Goal: Transaction & Acquisition: Purchase product/service

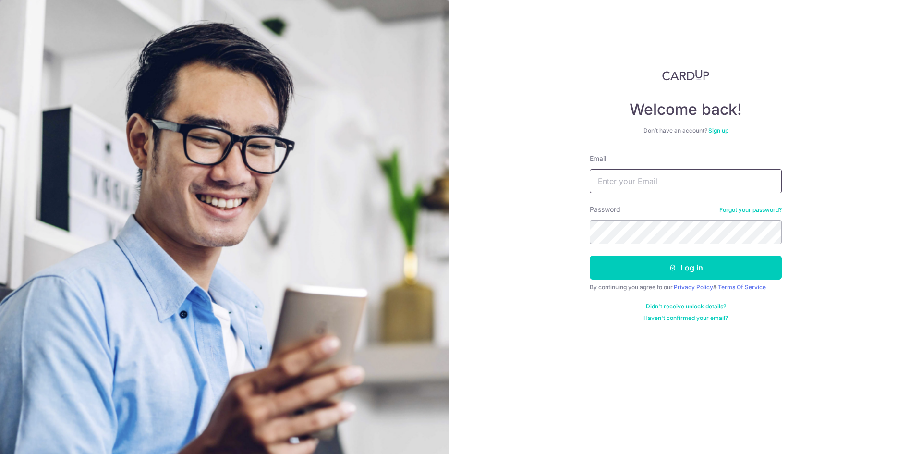
click at [702, 171] on input "Email" at bounding box center [686, 181] width 192 height 24
type input "[EMAIL_ADDRESS][DOMAIN_NAME]"
click at [590, 255] on button "Log in" at bounding box center [686, 267] width 192 height 24
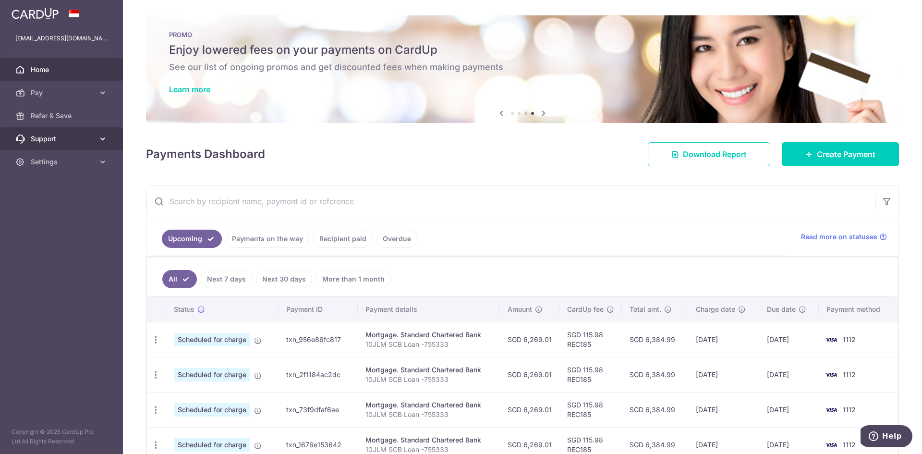
click at [59, 143] on span "Support" at bounding box center [62, 139] width 63 height 10
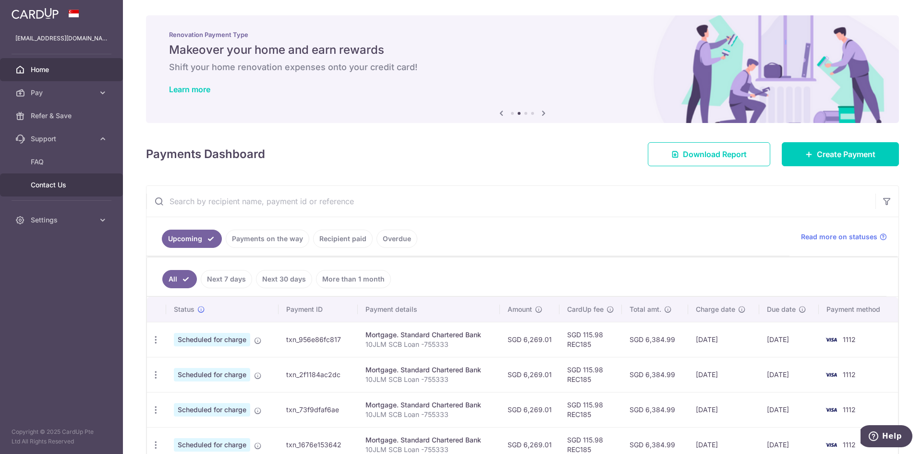
click at [48, 190] on link "Contact Us" at bounding box center [61, 184] width 123 height 23
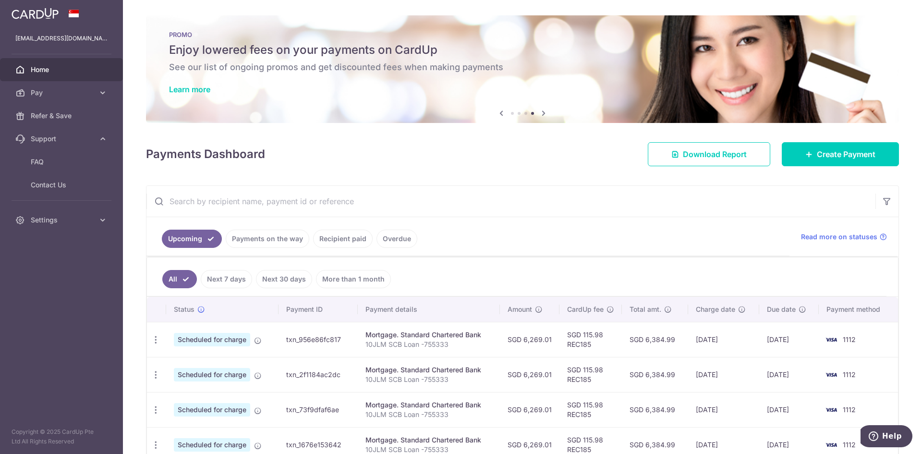
click at [40, 71] on span "Home" at bounding box center [62, 70] width 63 height 10
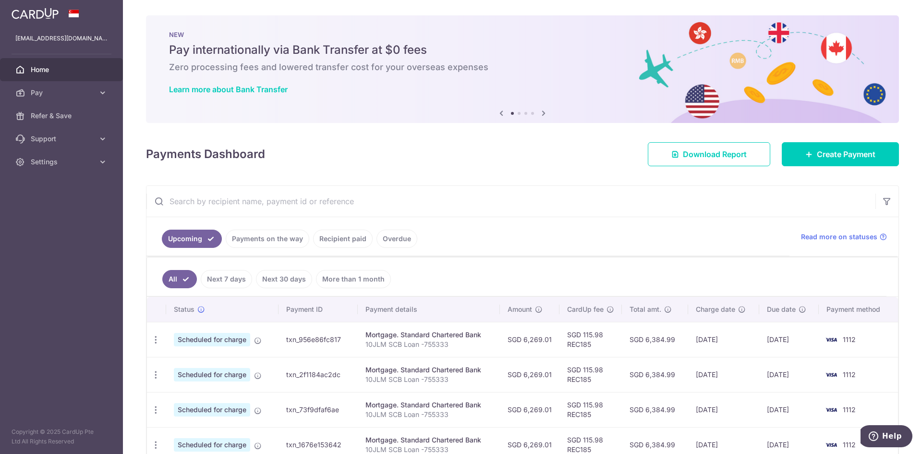
click at [41, 64] on link "Home" at bounding box center [61, 69] width 123 height 23
click at [24, 12] on img at bounding box center [35, 14] width 47 height 12
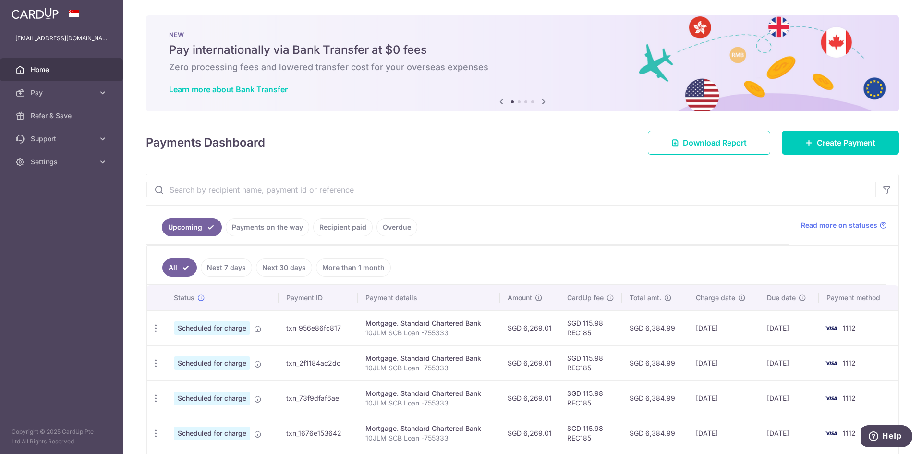
click at [24, 10] on img at bounding box center [35, 14] width 47 height 12
click at [31, 93] on span "Pay" at bounding box center [62, 93] width 63 height 10
click at [32, 115] on span "Payments" at bounding box center [62, 116] width 63 height 10
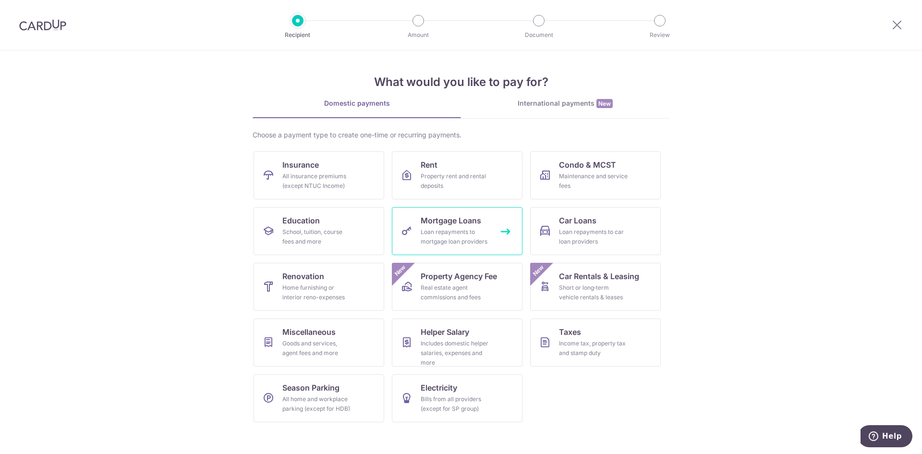
click at [456, 235] on div "Loan repayments to mortgage loan providers" at bounding box center [455, 236] width 69 height 19
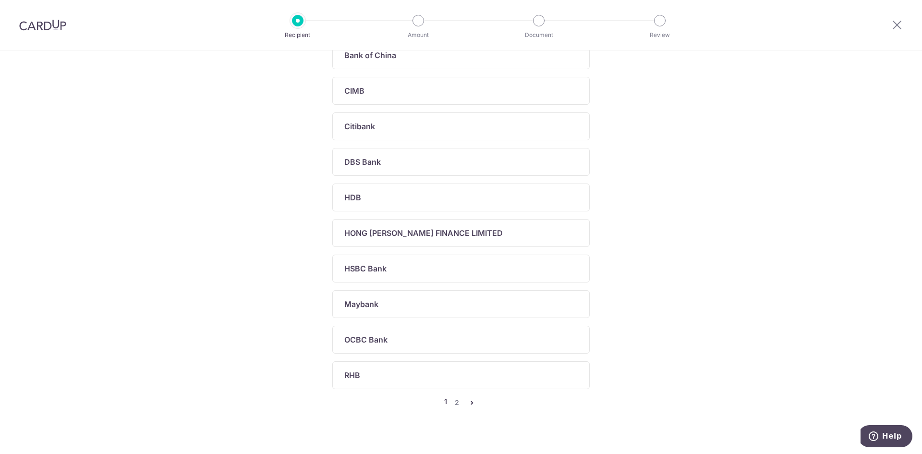
scroll to position [288, 0]
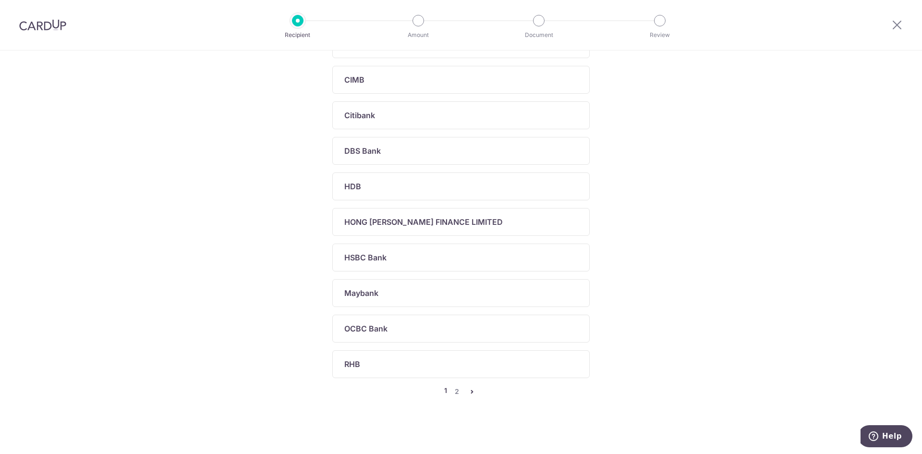
click at [472, 394] on icon "pager" at bounding box center [472, 391] width 8 height 8
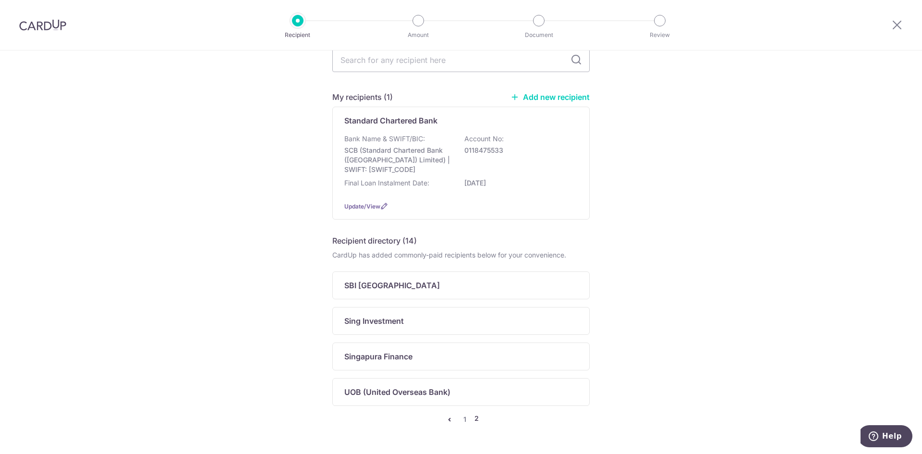
scroll to position [0, 0]
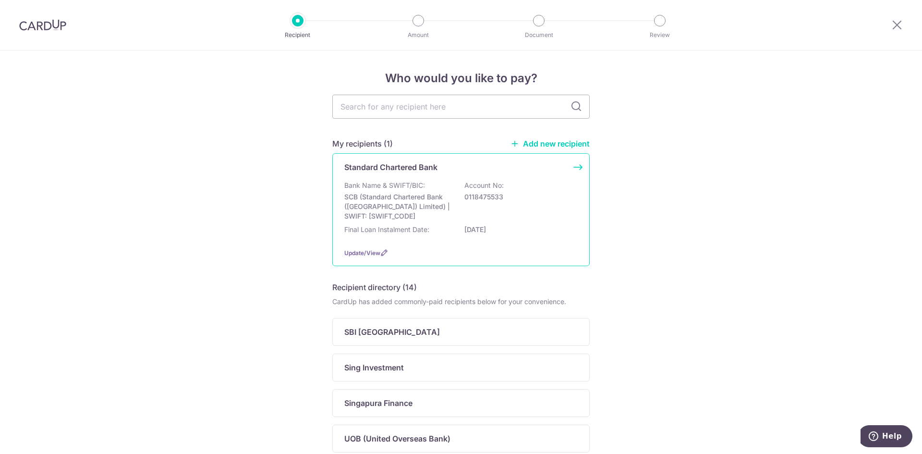
click at [576, 168] on div "Standard Chartered Bank Bank Name & SWIFT/BIC: SCB (Standard Chartered Bank (Si…" at bounding box center [460, 209] width 257 height 113
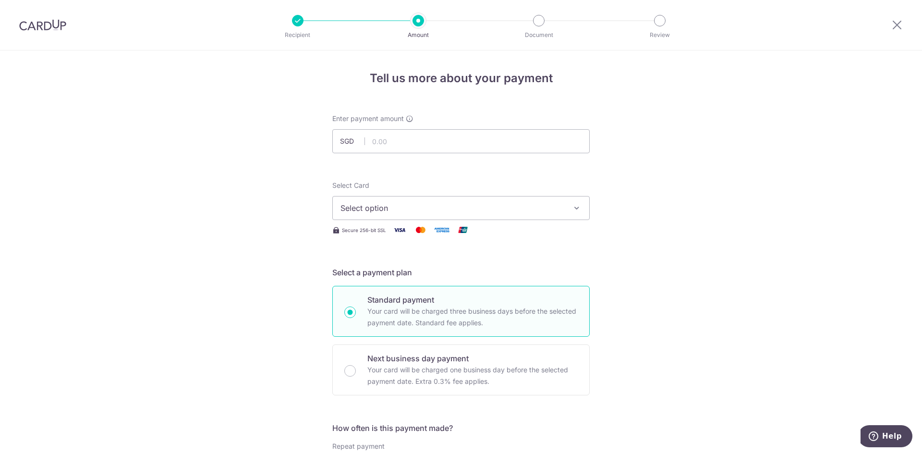
click at [28, 25] on img at bounding box center [42, 25] width 47 height 12
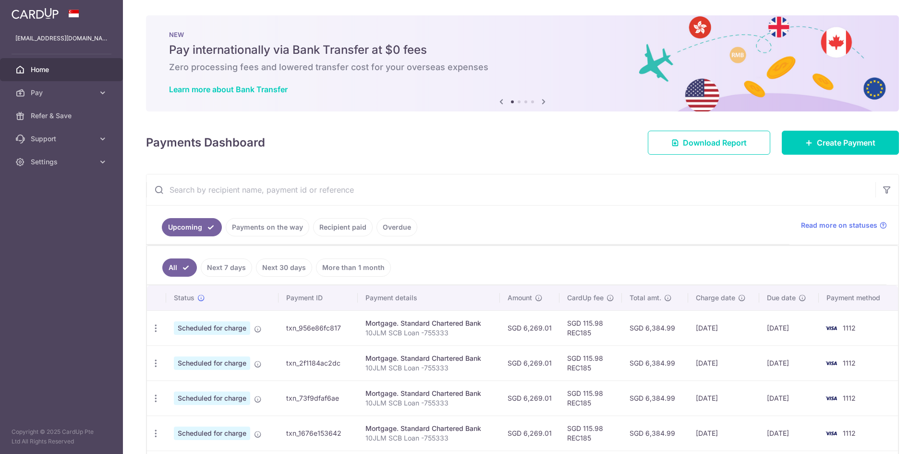
click at [36, 13] on img at bounding box center [35, 14] width 47 height 12
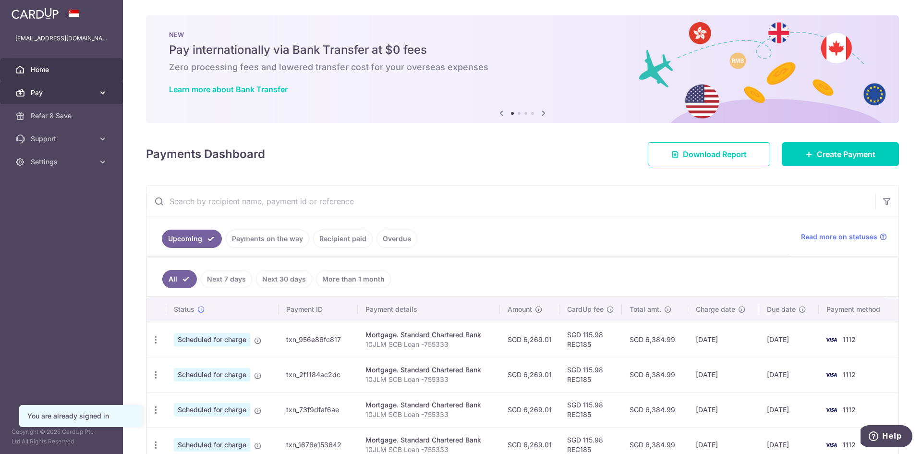
click at [50, 92] on span "Pay" at bounding box center [62, 93] width 63 height 10
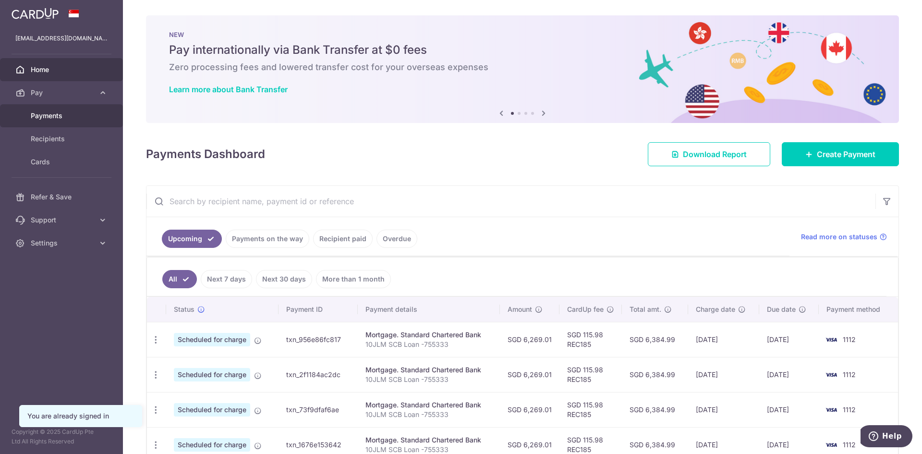
click at [60, 113] on span "Payments" at bounding box center [62, 116] width 63 height 10
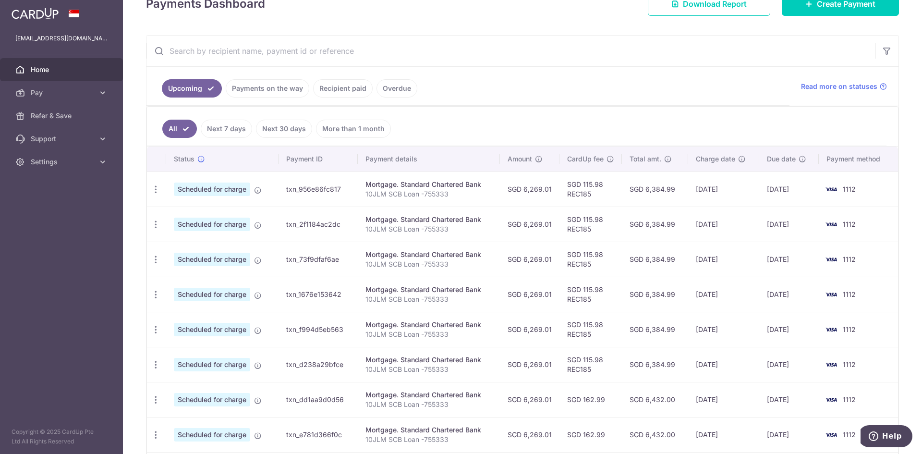
scroll to position [160, 0]
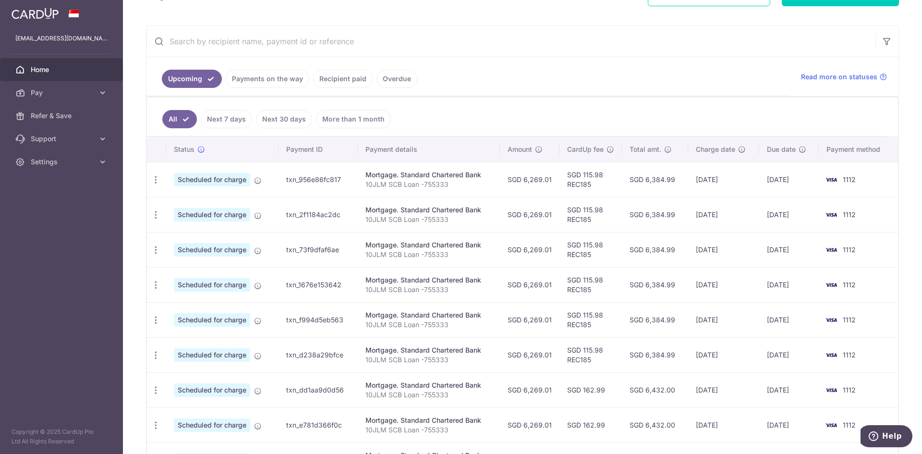
click at [886, 80] on div "Upcoming Payments on the way Recipient paid Overdue Read more on statuses" at bounding box center [522, 76] width 752 height 39
click at [879, 77] on icon at bounding box center [883, 77] width 8 height 8
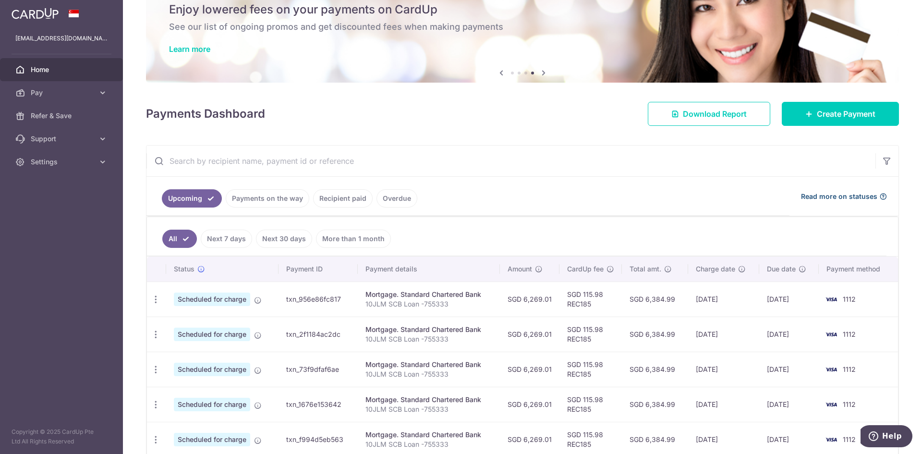
scroll to position [0, 0]
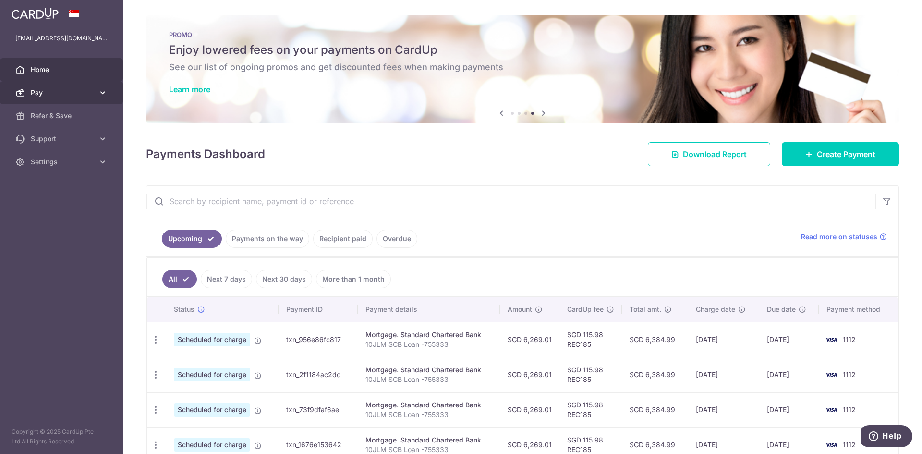
click at [44, 95] on span "Pay" at bounding box center [62, 93] width 63 height 10
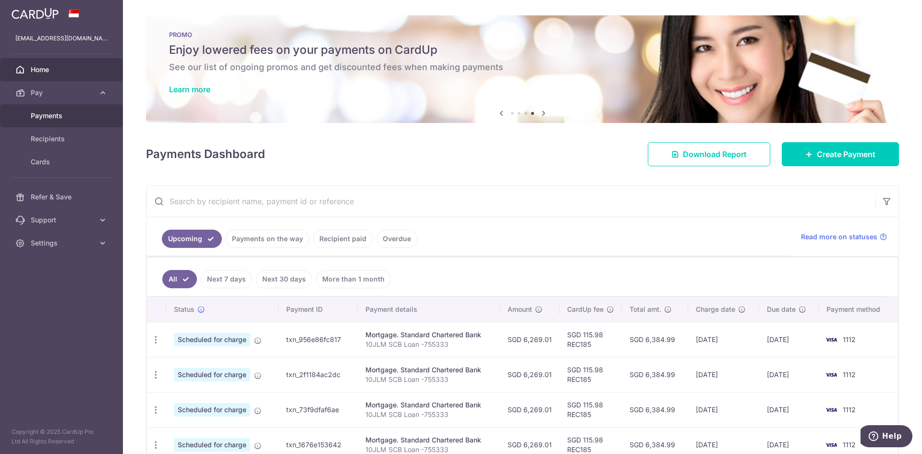
click at [53, 112] on span "Payments" at bounding box center [62, 116] width 63 height 10
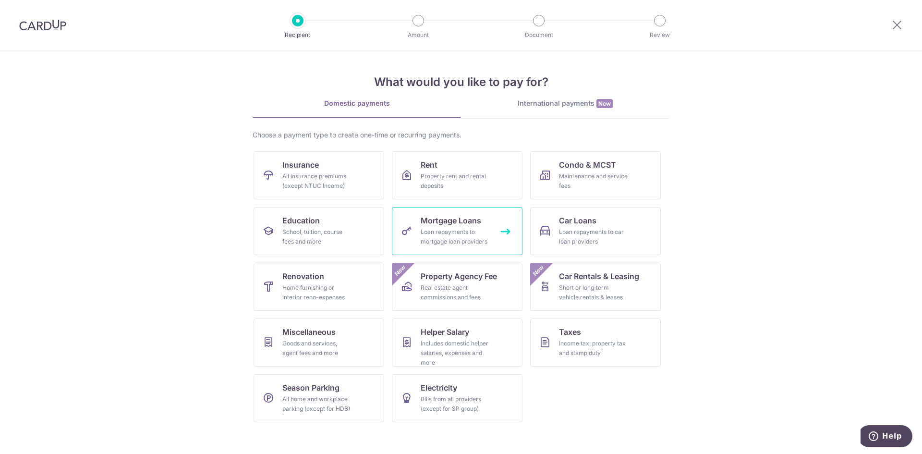
click at [471, 237] on div "Loan repayments to mortgage loan providers" at bounding box center [455, 236] width 69 height 19
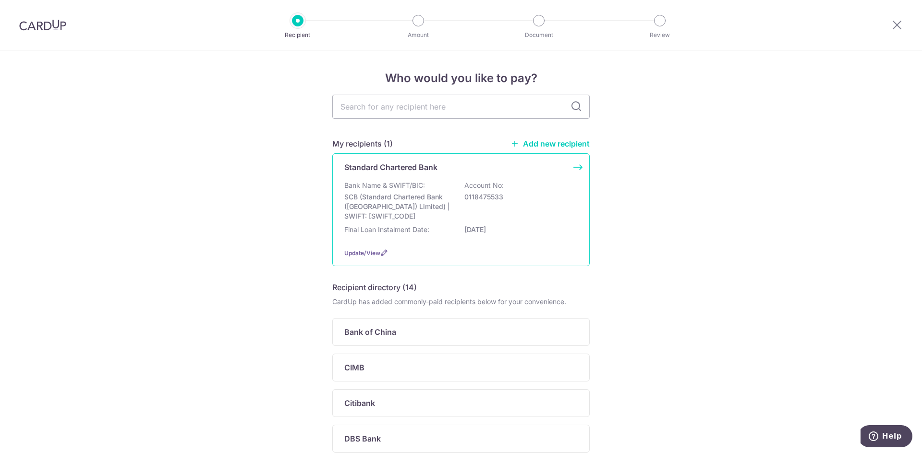
click at [576, 166] on div "Standard Chartered Bank Bank Name & SWIFT/BIC: SCB (Standard Chartered Bank (Si…" at bounding box center [460, 209] width 257 height 113
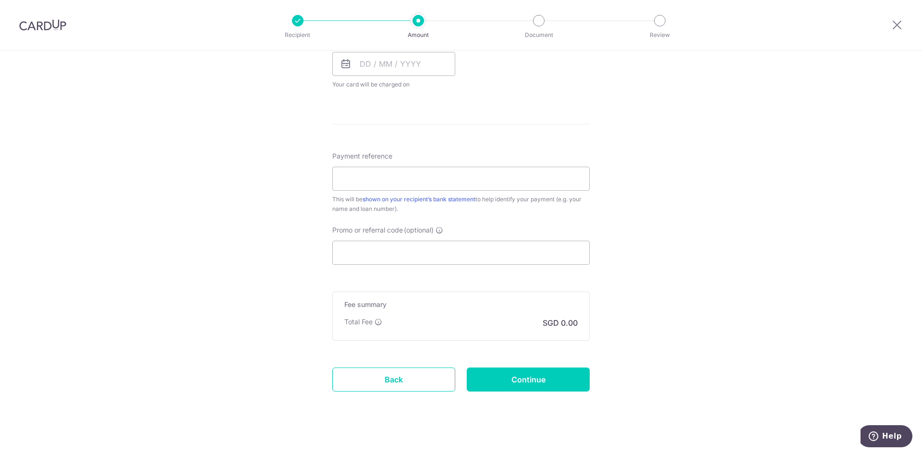
scroll to position [465, 0]
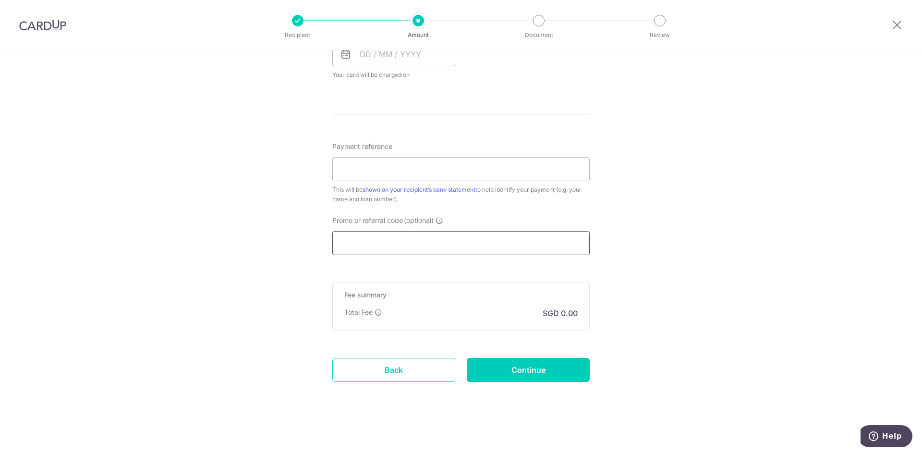
click at [453, 247] on input "Promo or referral code (optional)" at bounding box center [460, 243] width 257 height 24
paste input "3HOME25R"
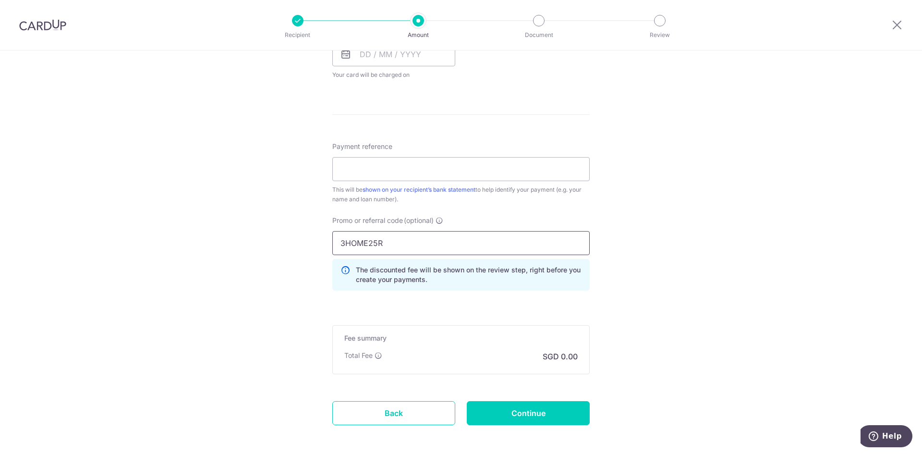
type input "3HOME25R"
click at [630, 244] on div "Tell us more about your payment Enter payment amount SGD Select Card Select opt…" at bounding box center [461, 41] width 922 height 912
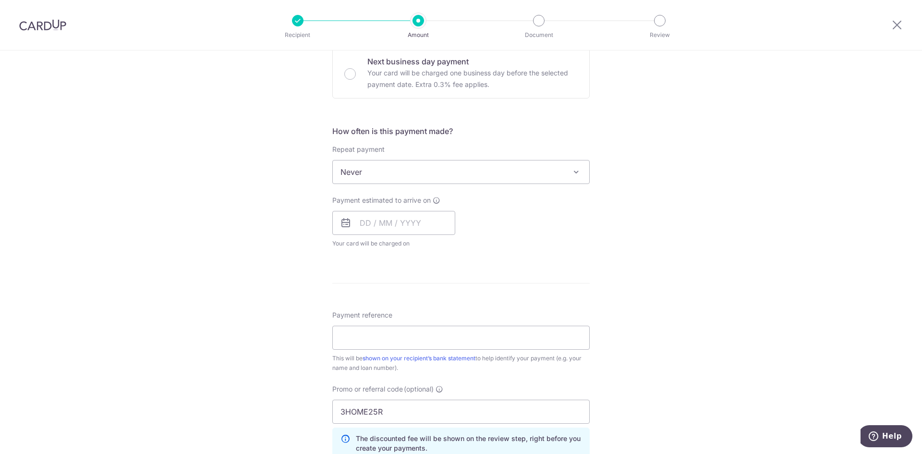
scroll to position [289, 0]
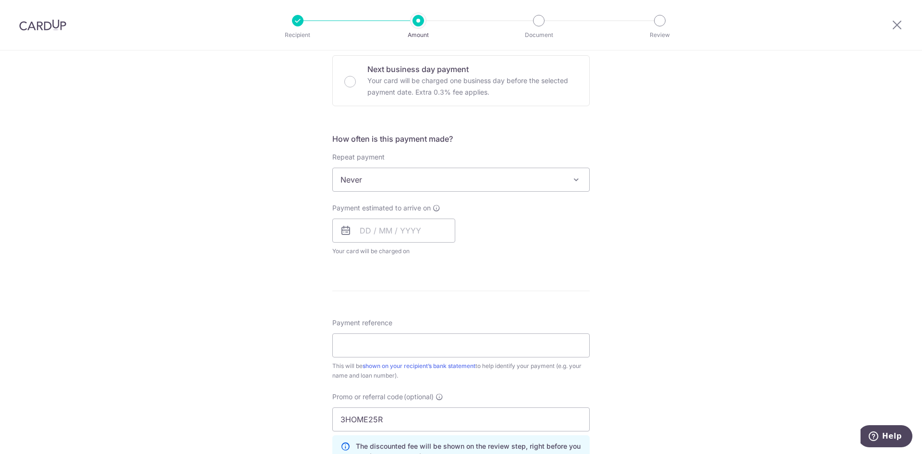
click at [579, 176] on span at bounding box center [576, 180] width 12 height 12
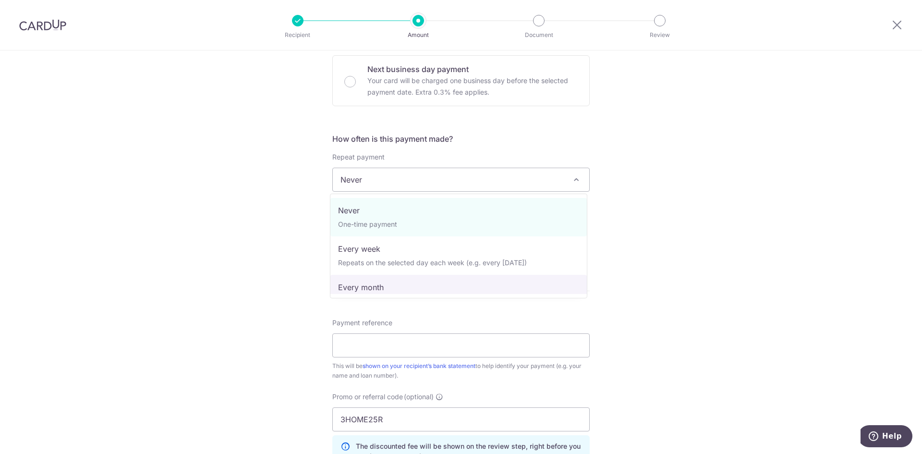
select select "3"
type input "01/05/2033"
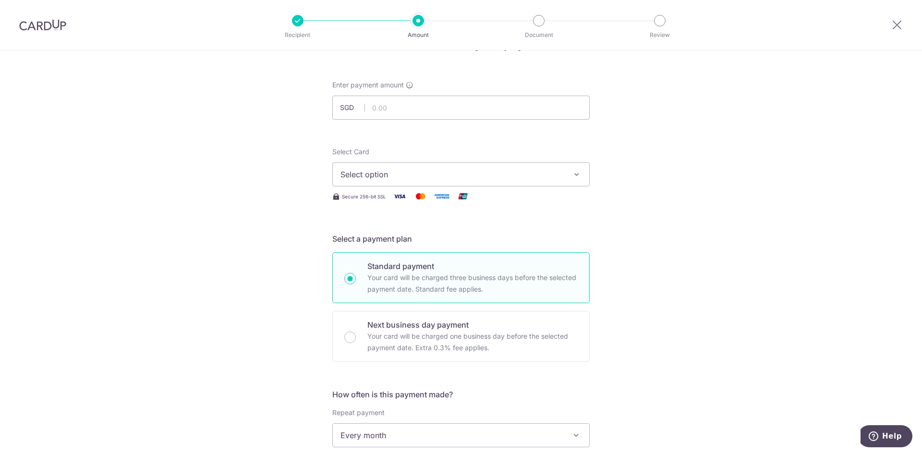
scroll to position [0, 0]
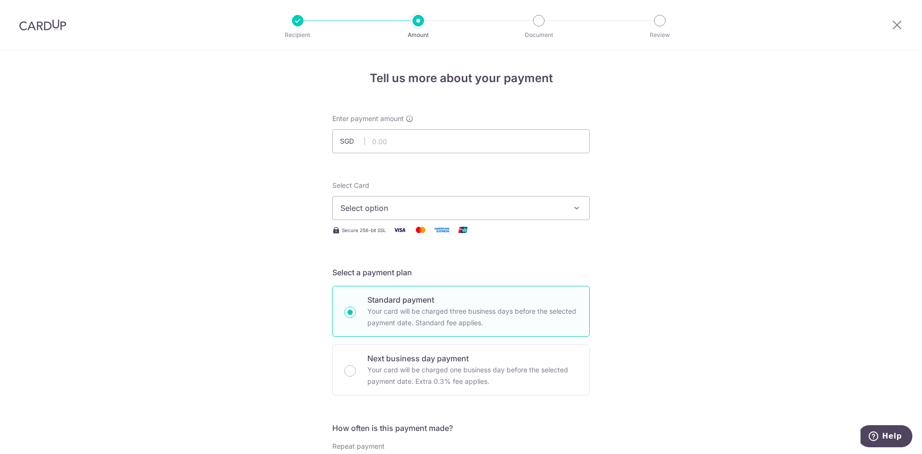
click at [0, 19] on div at bounding box center [42, 25] width 85 height 50
